Goal: Task Accomplishment & Management: Complete application form

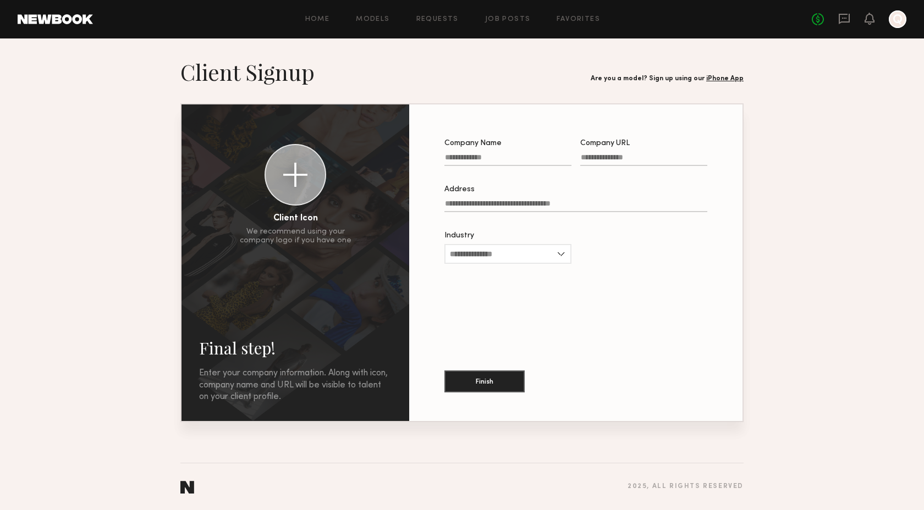
click at [511, 163] on input "Company Name" at bounding box center [507, 159] width 127 height 13
type input "**********"
click at [594, 156] on input "Company URL" at bounding box center [643, 159] width 127 height 13
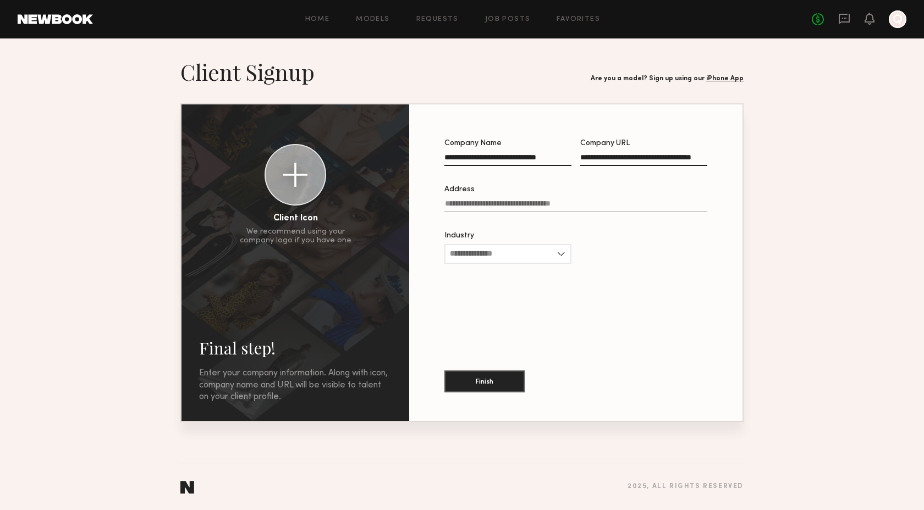
scroll to position [0, 37]
type input "**********"
click at [466, 206] on input "Address" at bounding box center [575, 206] width 263 height 13
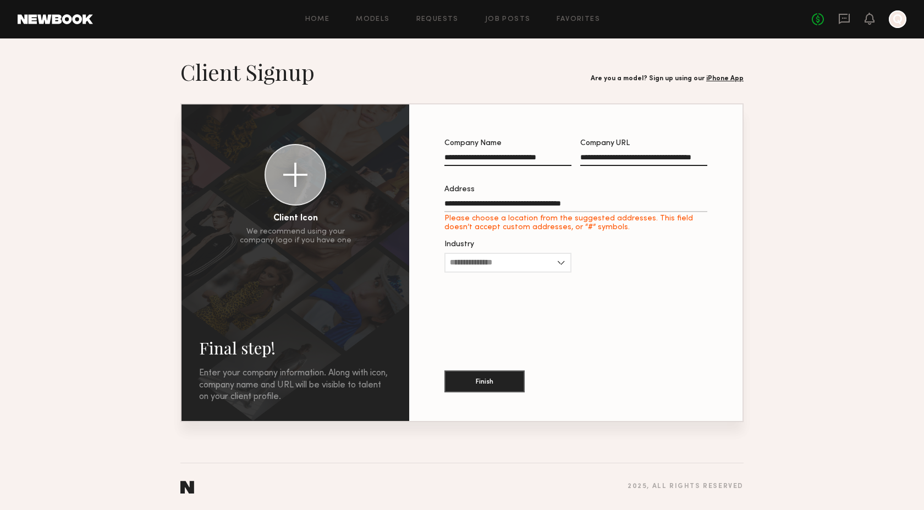
type input "**********"
click at [503, 255] on input "Industry" at bounding box center [507, 254] width 127 height 20
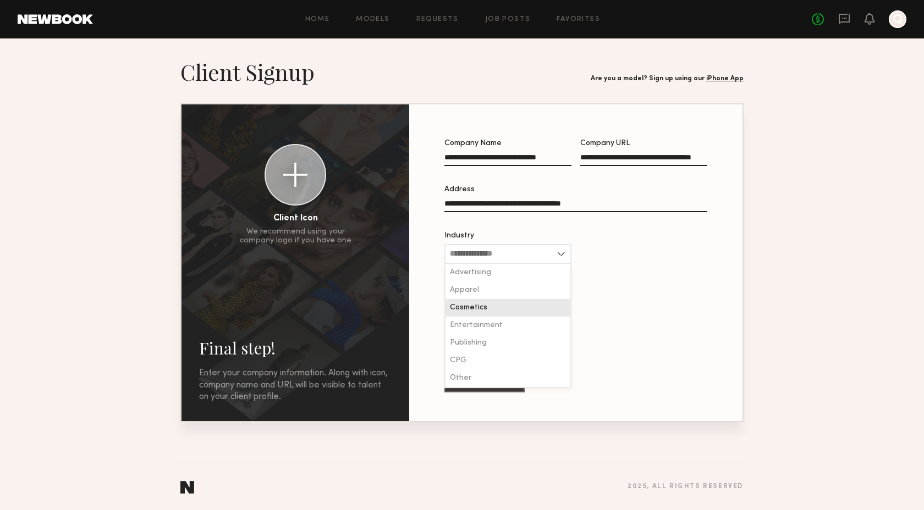
click at [488, 312] on div "Cosmetics" at bounding box center [507, 308] width 125 height 18
type input "*********"
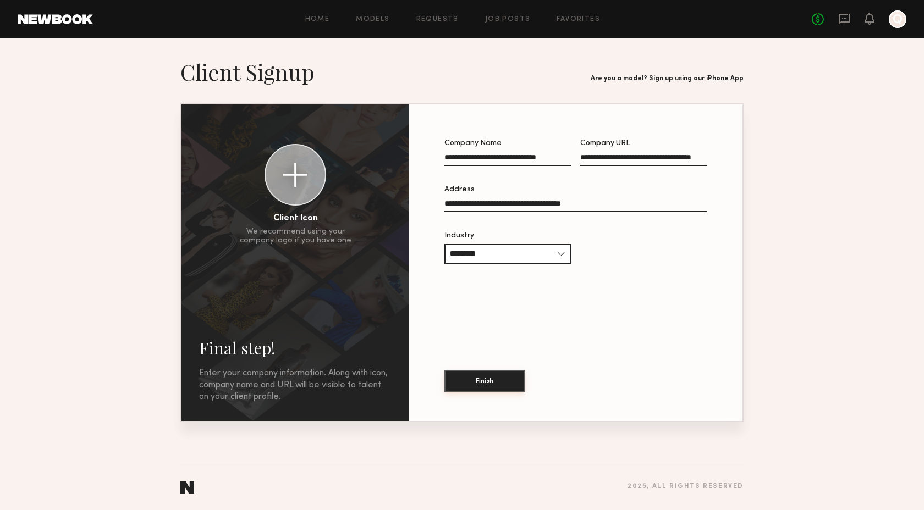
click at [494, 380] on button "Finish" at bounding box center [484, 381] width 80 height 22
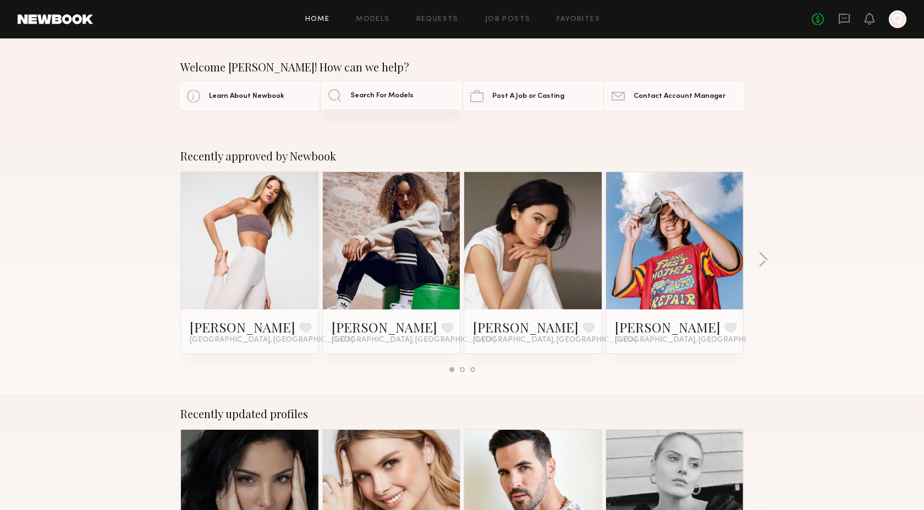
click at [379, 94] on span "Search For Models" at bounding box center [381, 95] width 63 height 7
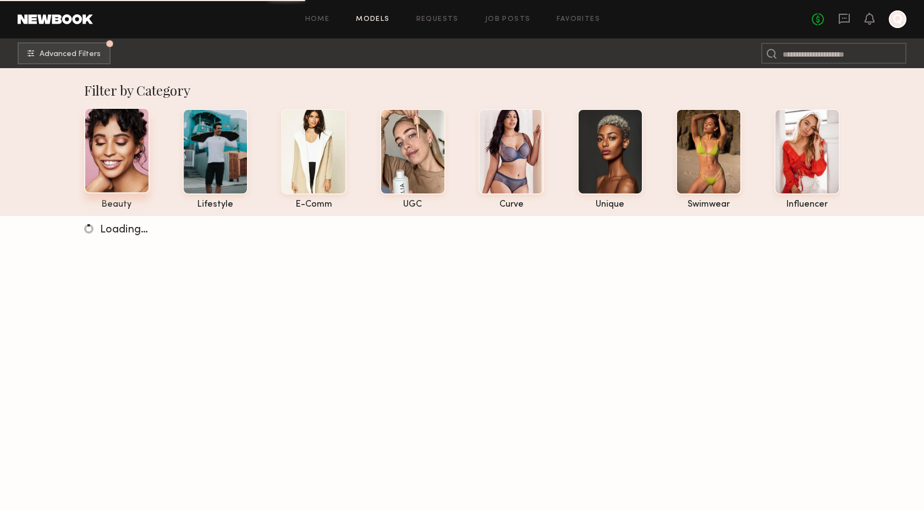
click at [109, 160] on div at bounding box center [116, 151] width 65 height 86
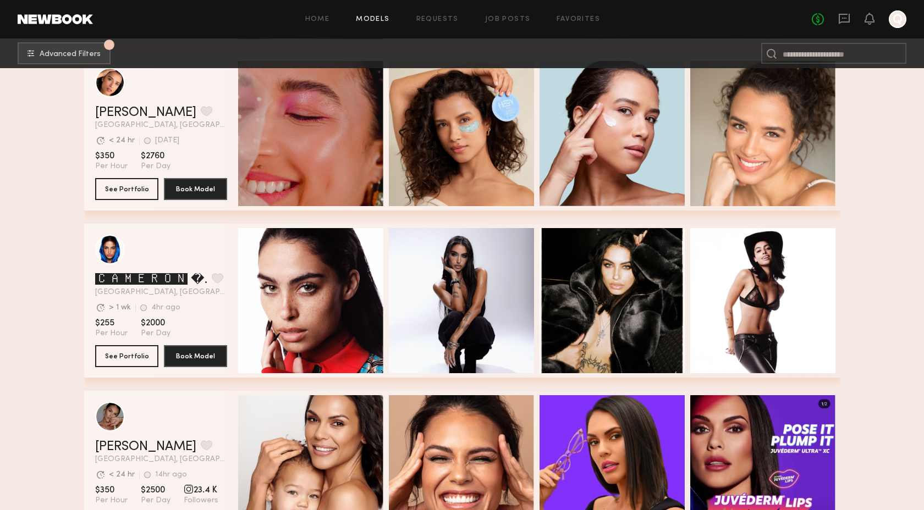
scroll to position [4476, 0]
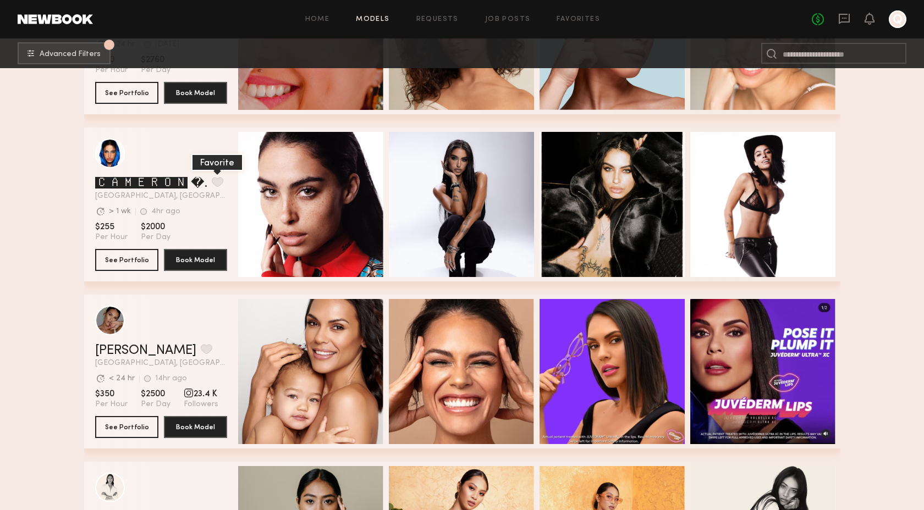
click at [218, 180] on button "grid" at bounding box center [218, 182] width 12 height 10
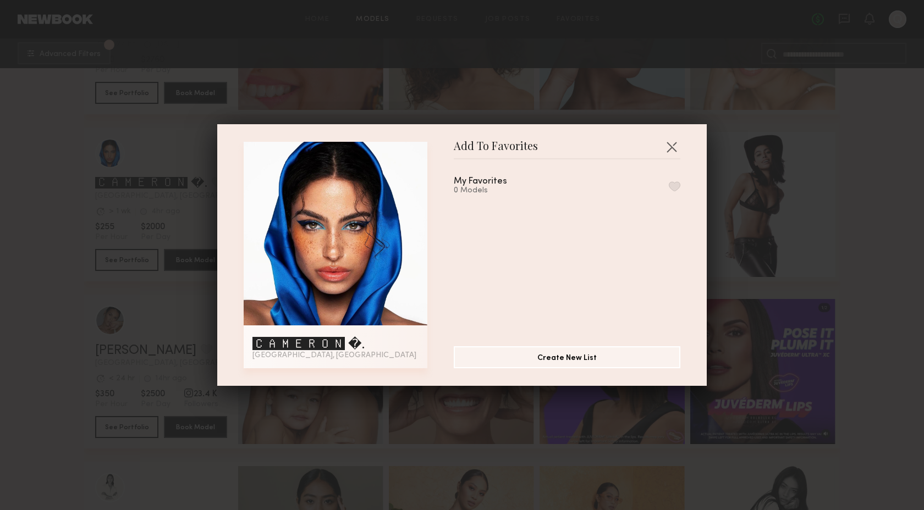
click at [673, 183] on button "button" at bounding box center [675, 186] width 12 height 10
click at [674, 145] on button "button" at bounding box center [672, 147] width 18 height 18
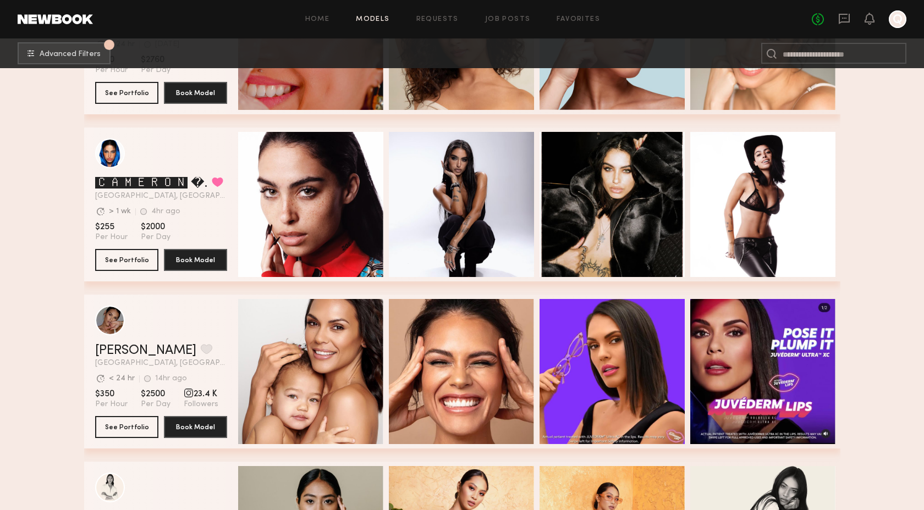
scroll to position [4479, 0]
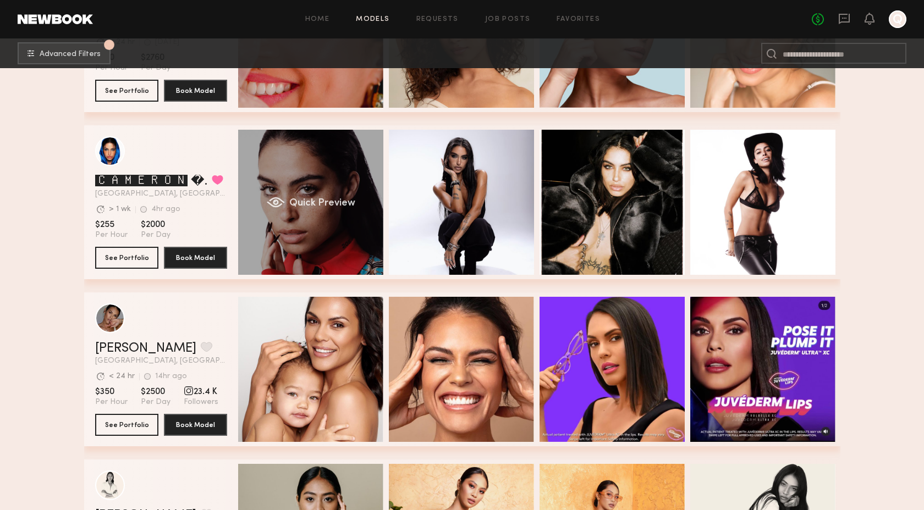
click at [285, 200] on div "Quick Preview" at bounding box center [310, 202] width 145 height 145
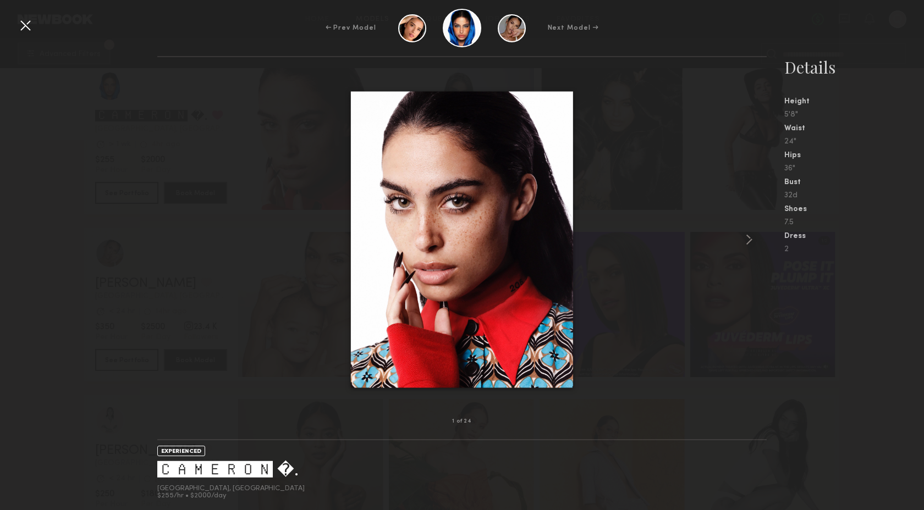
scroll to position [4497, 0]
click at [30, 24] on div at bounding box center [25, 25] width 18 height 18
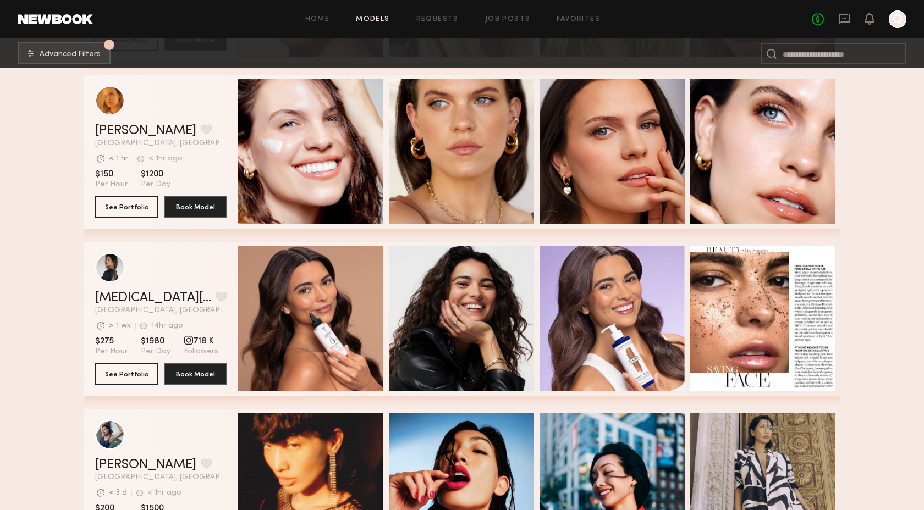
scroll to position [5199, 0]
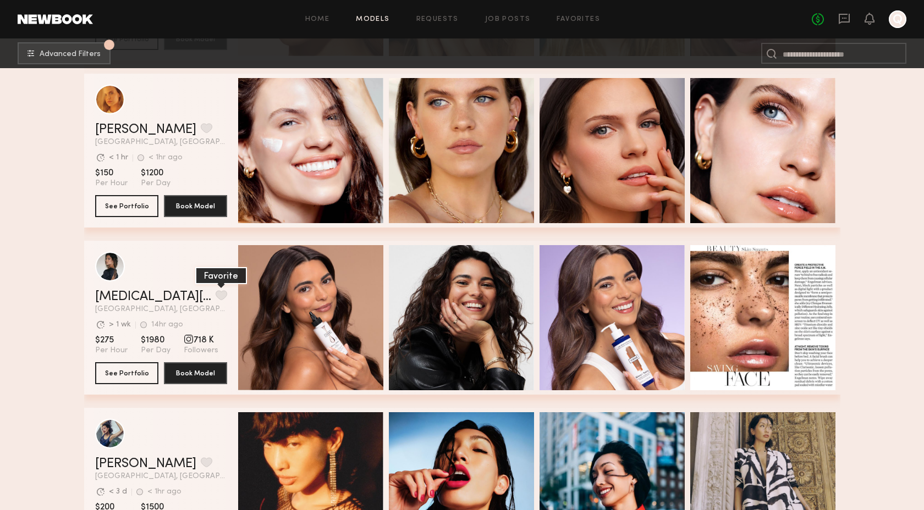
click at [216, 294] on button "grid" at bounding box center [222, 295] width 12 height 10
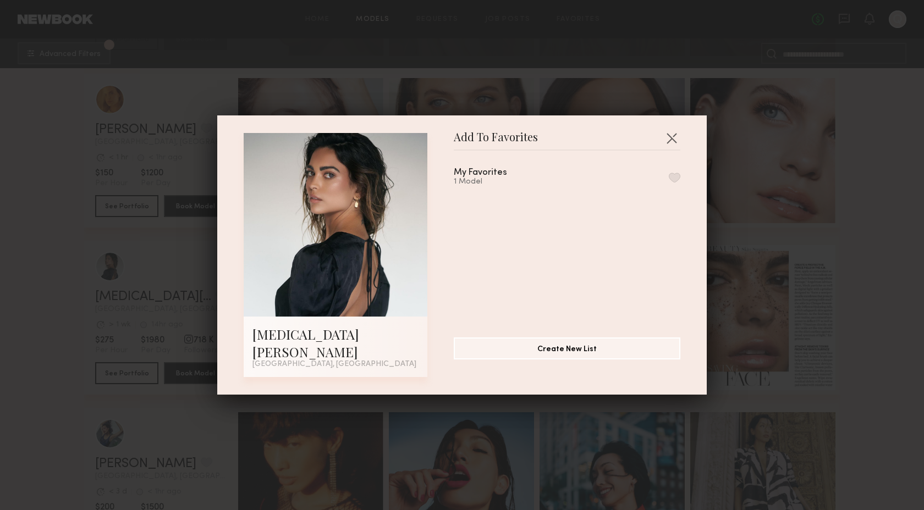
click at [494, 186] on div "1 Model" at bounding box center [494, 182] width 80 height 9
click at [673, 181] on button "button" at bounding box center [675, 178] width 12 height 10
click at [675, 183] on button "Remove from favorite list" at bounding box center [675, 178] width 12 height 10
click at [683, 179] on div "My Favorites 1 Model" at bounding box center [573, 239] width 238 height 161
click at [678, 183] on button "button" at bounding box center [675, 178] width 12 height 10
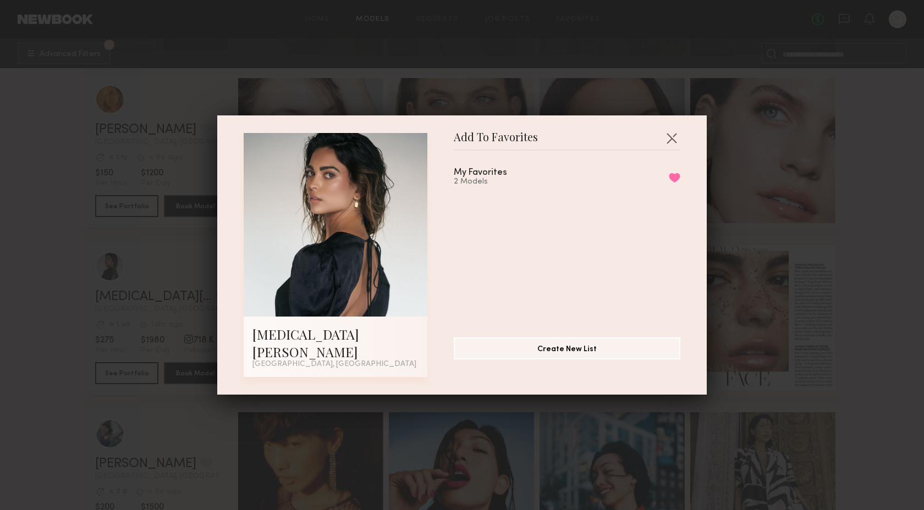
click at [794, 213] on div "Add To Favorites [MEDICAL_DATA][PERSON_NAME] [GEOGRAPHIC_DATA], [GEOGRAPHIC_DAT…" at bounding box center [462, 255] width 924 height 510
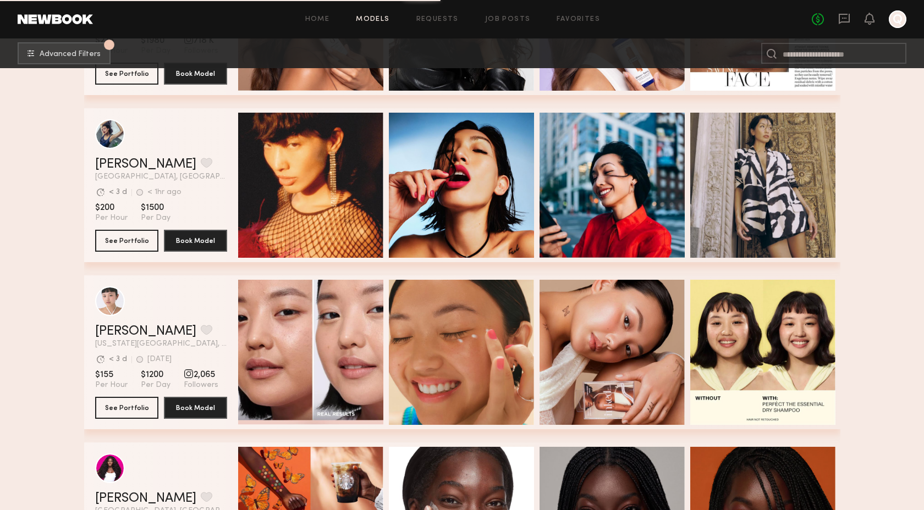
scroll to position [5795, 0]
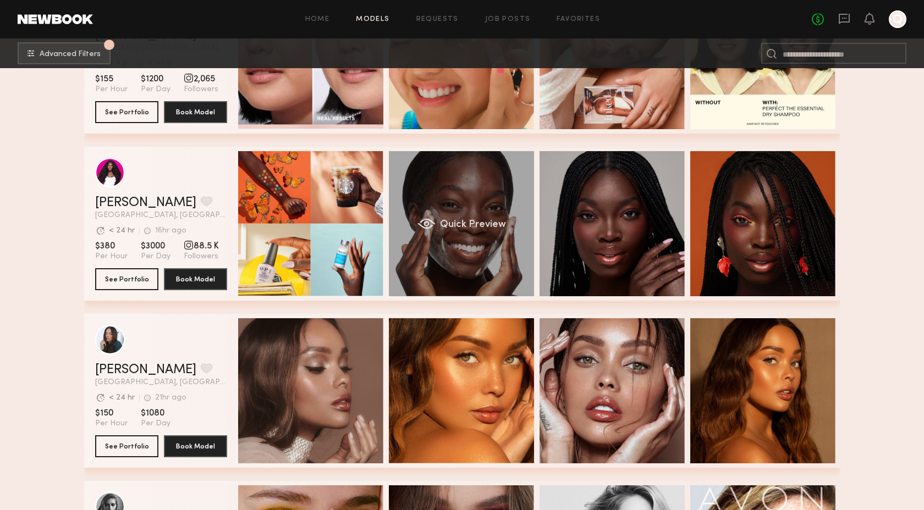
click at [473, 221] on span "Quick Preview" at bounding box center [472, 225] width 66 height 10
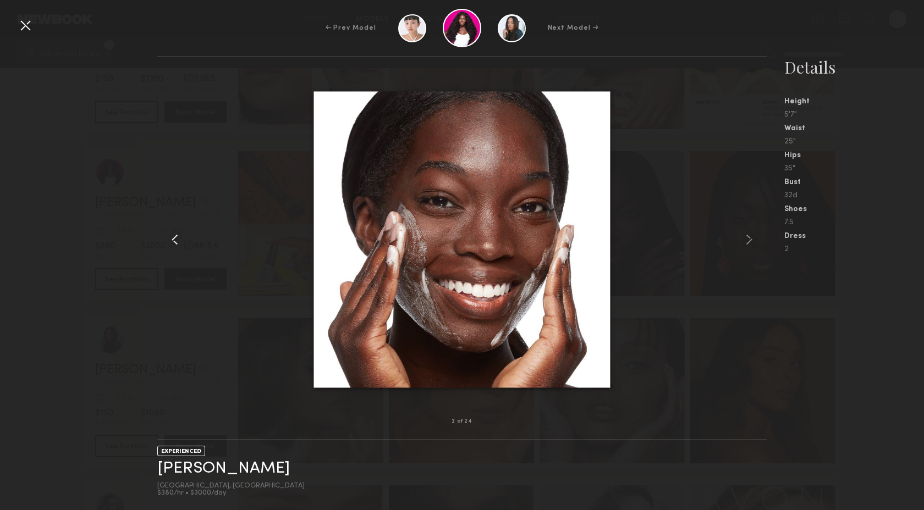
click at [180, 237] on common-icon at bounding box center [175, 240] width 18 height 18
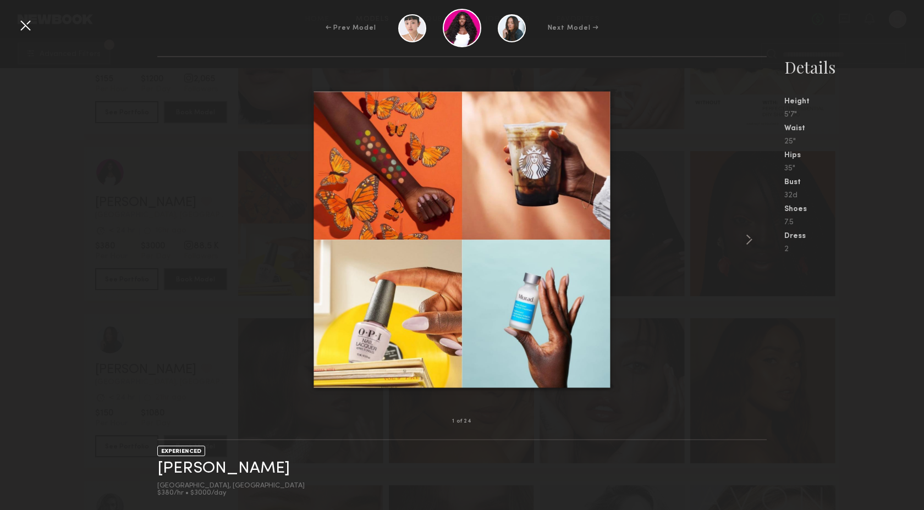
click at [173, 239] on div at bounding box center [462, 239] width 610 height 329
click at [829, 380] on nb-gallery-model-stats "Details Height 5'7" Waist 25" Hips 35" Bust 32d Shoes 7.5 Dress 2" at bounding box center [845, 283] width 157 height 454
click at [29, 27] on div at bounding box center [25, 25] width 18 height 18
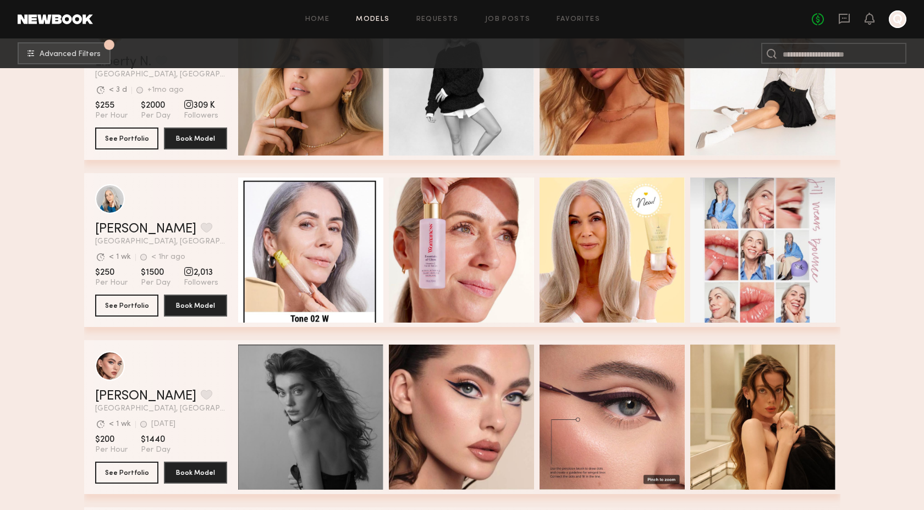
scroll to position [6468, 0]
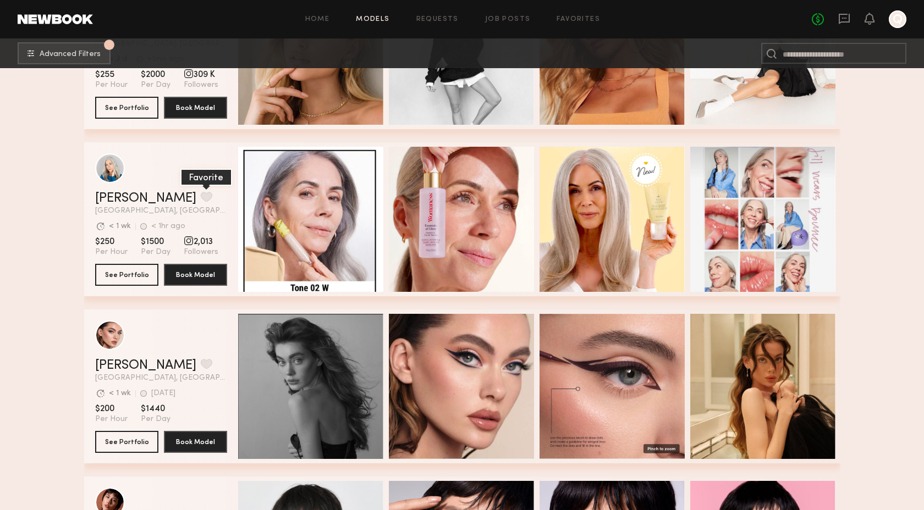
click at [201, 194] on button "grid" at bounding box center [207, 197] width 12 height 10
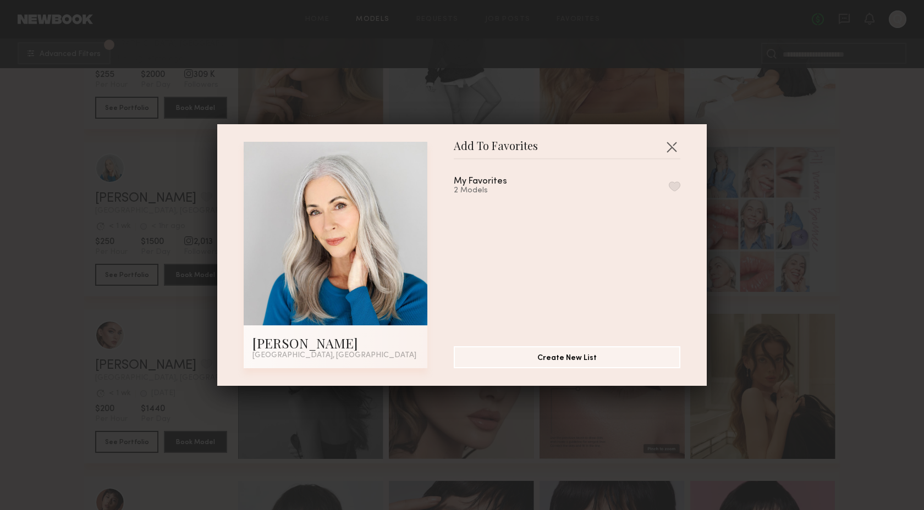
click at [675, 189] on button "button" at bounding box center [675, 186] width 12 height 10
click at [667, 142] on button "button" at bounding box center [672, 147] width 18 height 18
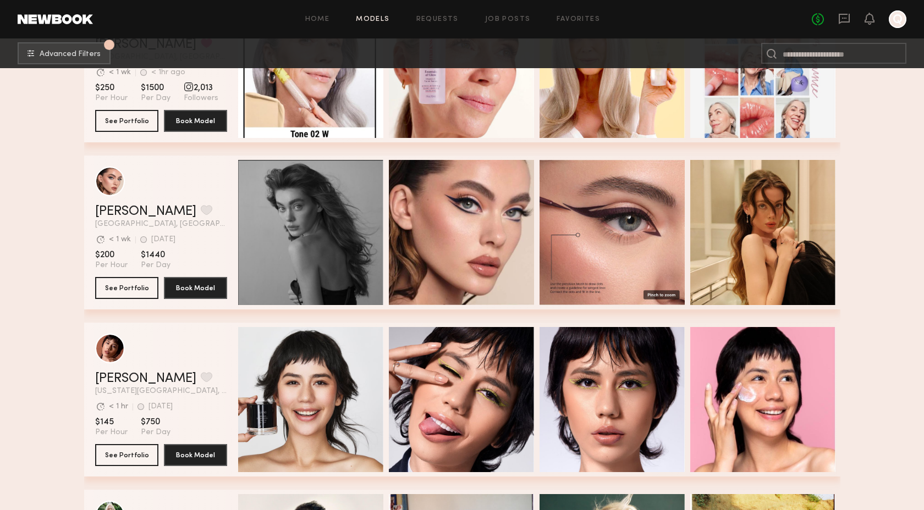
scroll to position [6632, 0]
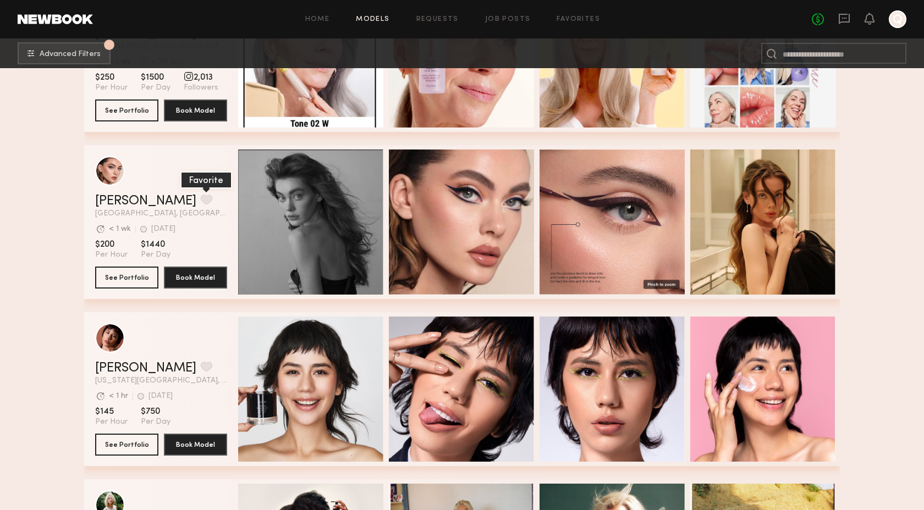
click at [201, 199] on button "grid" at bounding box center [207, 200] width 12 height 10
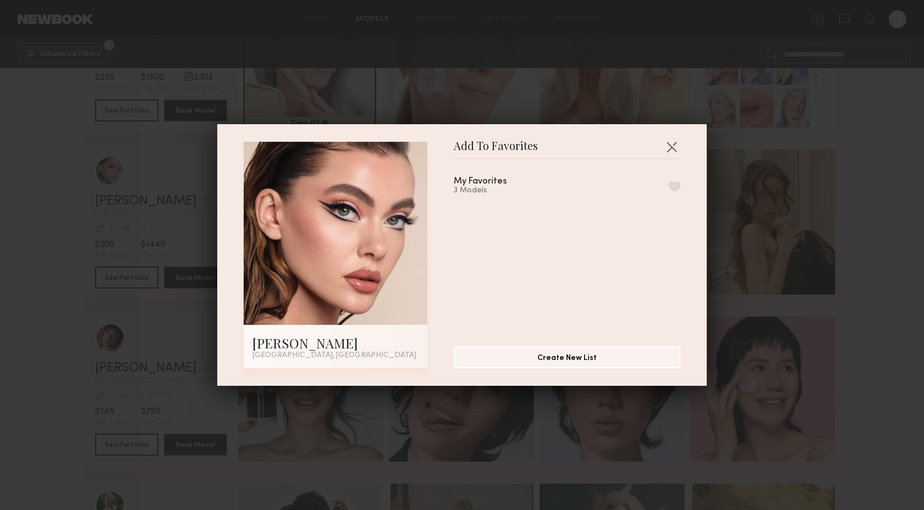
click at [676, 186] on button "button" at bounding box center [675, 186] width 12 height 10
click at [670, 147] on button "button" at bounding box center [672, 147] width 18 height 18
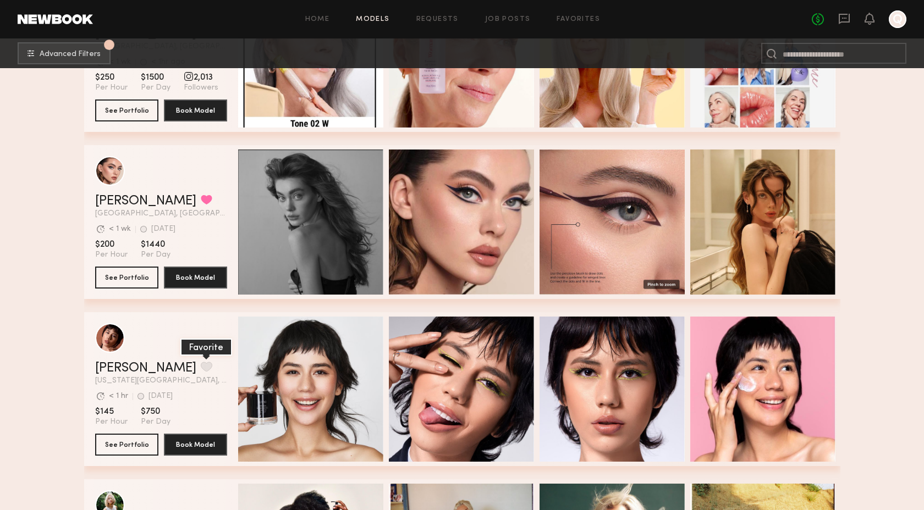
click at [201, 368] on button "grid" at bounding box center [207, 367] width 12 height 10
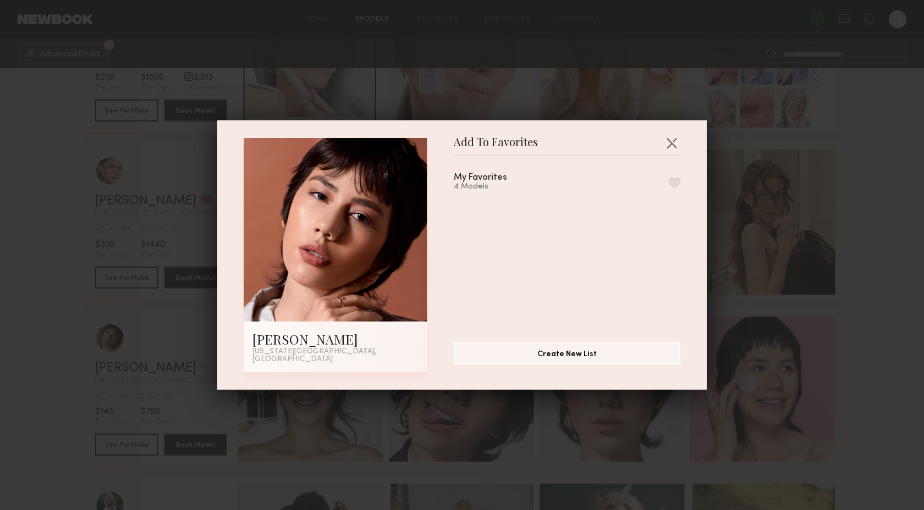
click at [675, 184] on button "button" at bounding box center [675, 183] width 12 height 10
click at [672, 146] on button "button" at bounding box center [672, 143] width 18 height 18
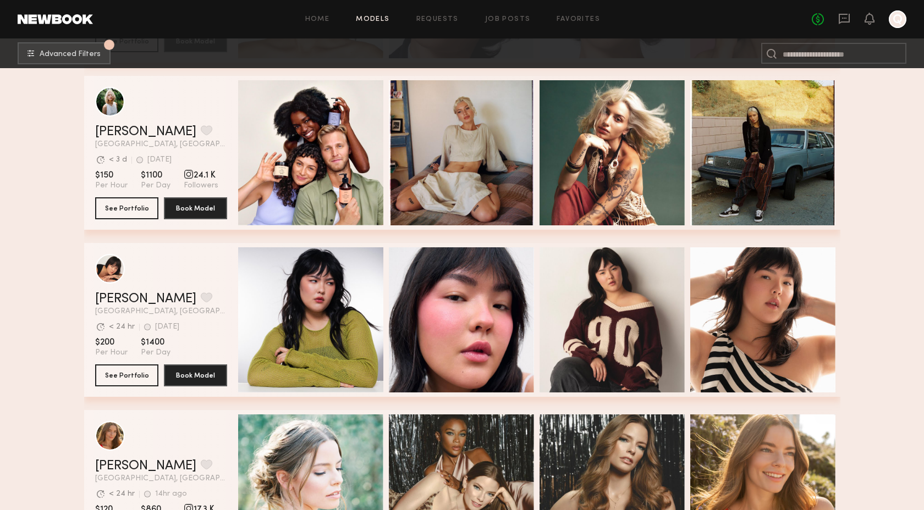
scroll to position [7041, 0]
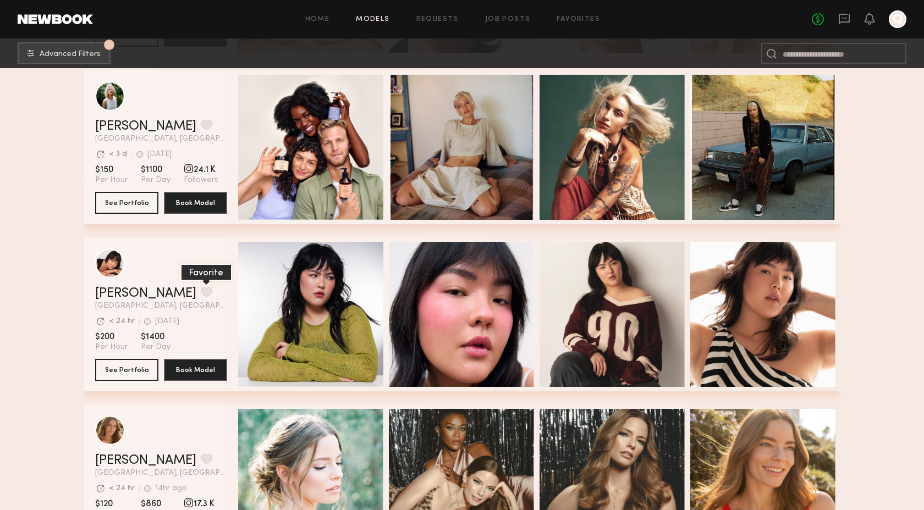
click at [201, 296] on button "grid" at bounding box center [207, 292] width 12 height 10
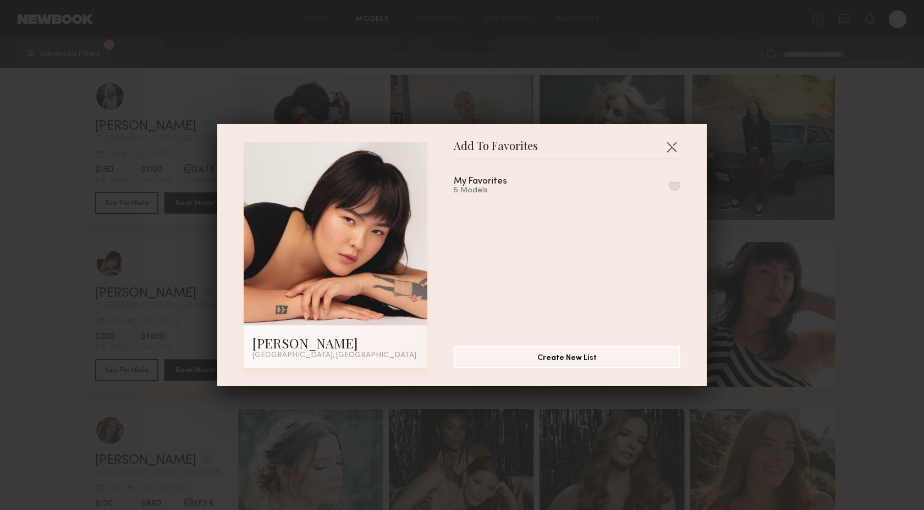
click at [675, 187] on button "button" at bounding box center [675, 186] width 12 height 10
click at [673, 146] on button "button" at bounding box center [672, 147] width 18 height 18
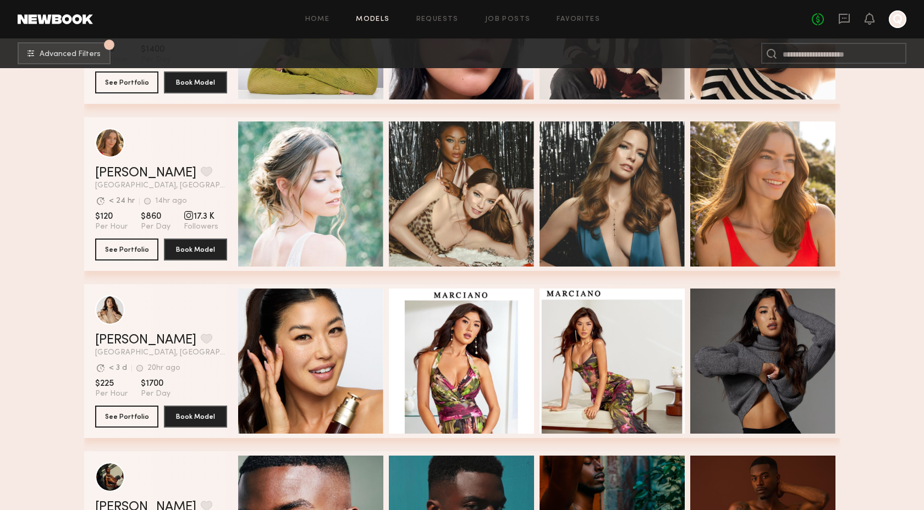
scroll to position [7381, 0]
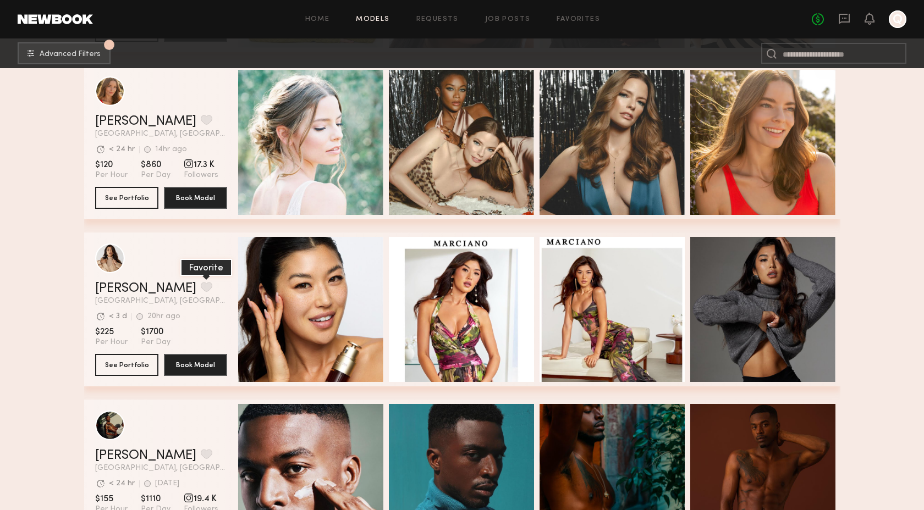
click at [201, 287] on button "grid" at bounding box center [207, 287] width 12 height 10
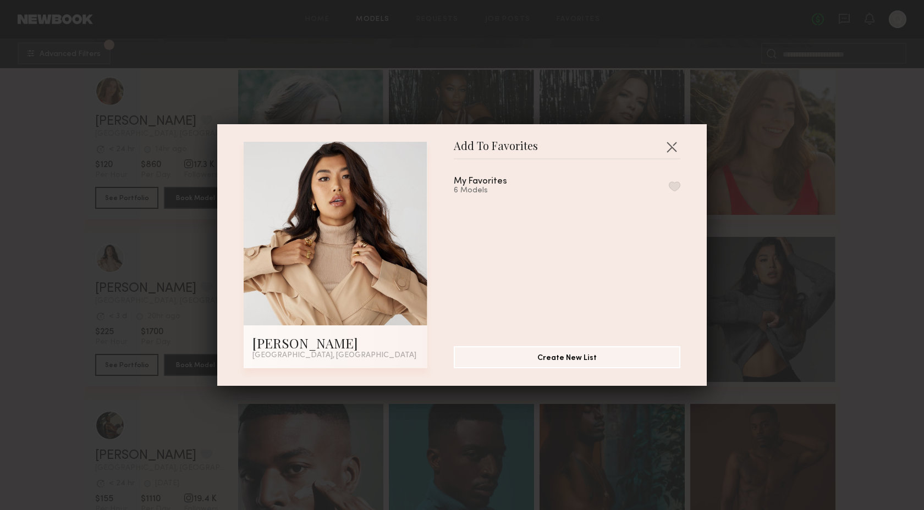
click at [674, 188] on button "button" at bounding box center [675, 186] width 12 height 10
click at [672, 144] on button "button" at bounding box center [672, 147] width 18 height 18
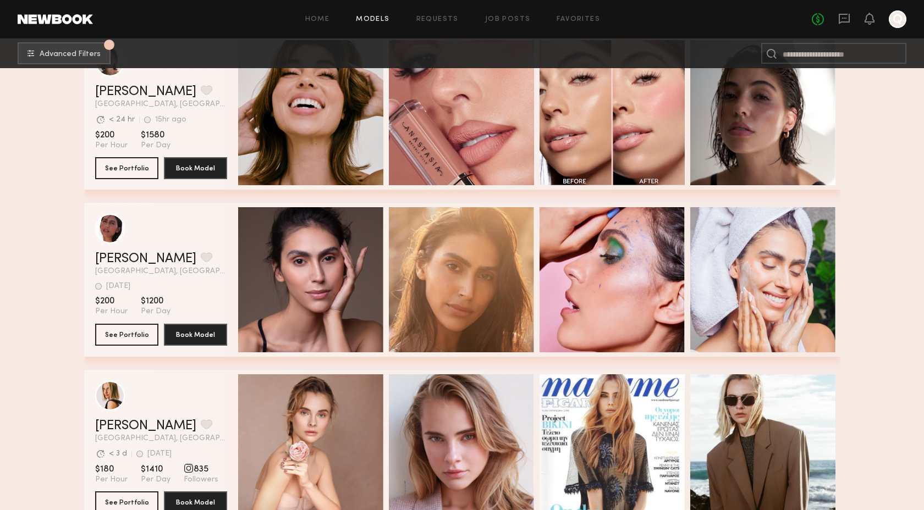
scroll to position [8255, 0]
